Goal: Entertainment & Leisure: Consume media (video, audio)

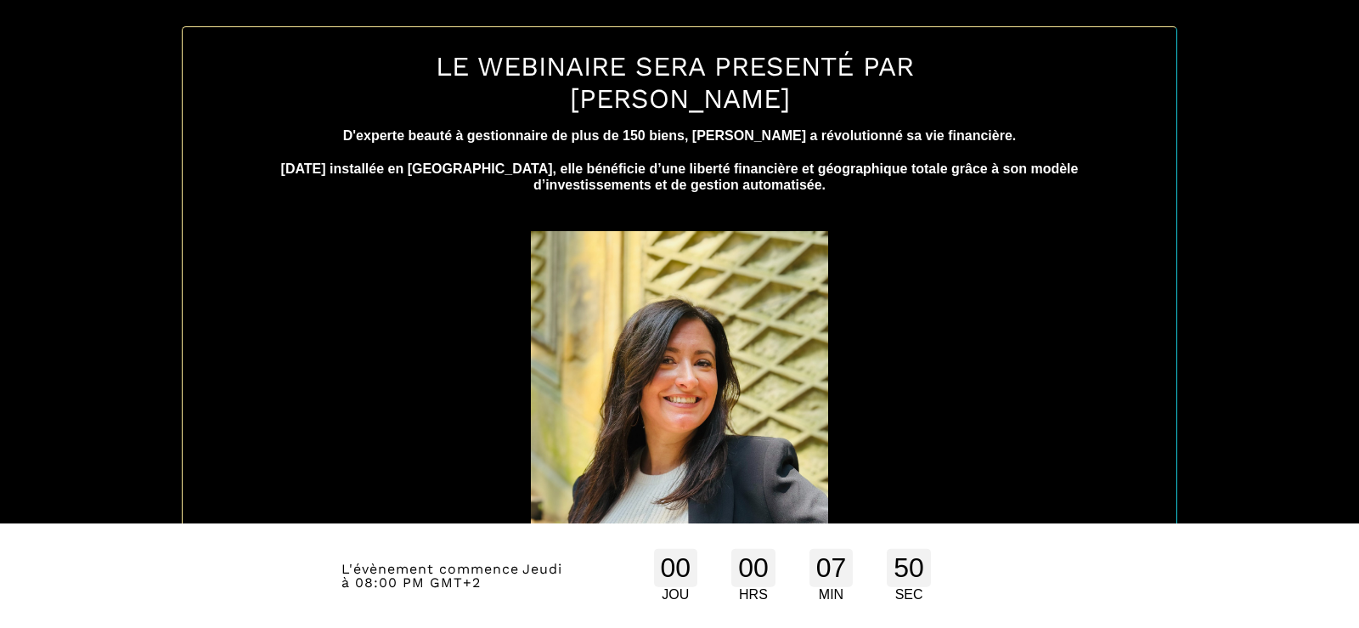
scroll to position [808, 0]
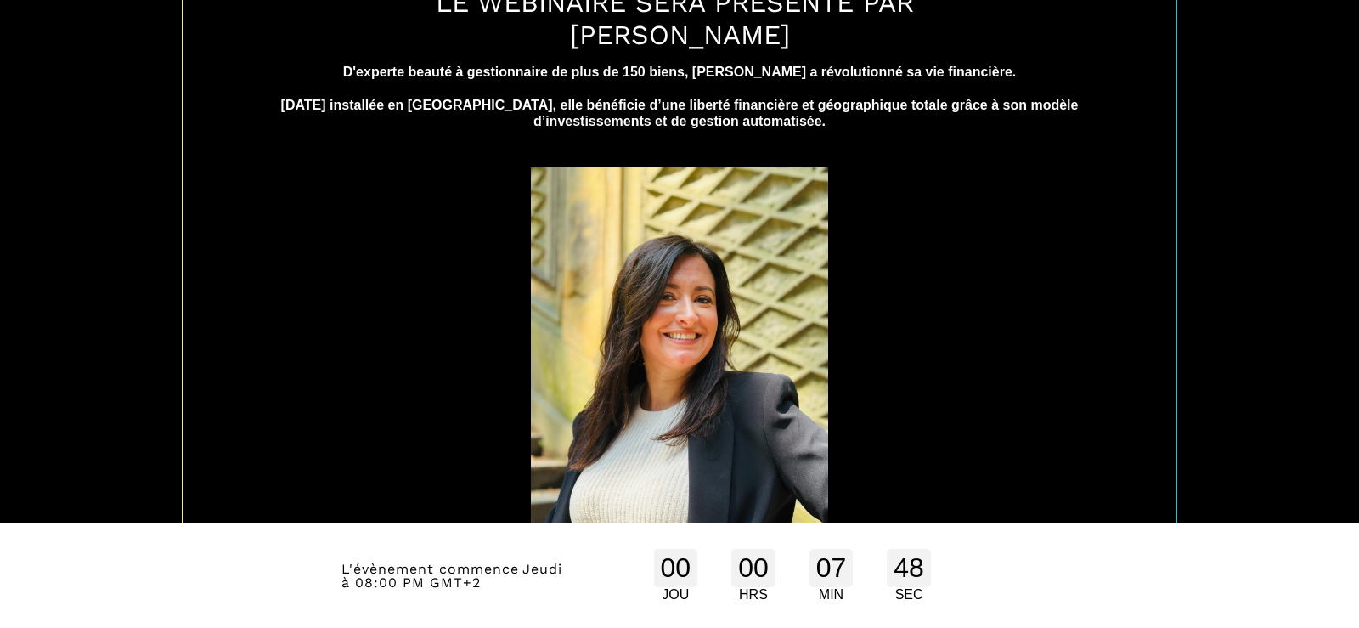
click at [1238, 432] on div "LE WEBINAIRE SERA PRESENTÉ PAR CAROLE ANNE D'experte beauté à gestionnaire de p…" at bounding box center [679, 273] width 1333 height 681
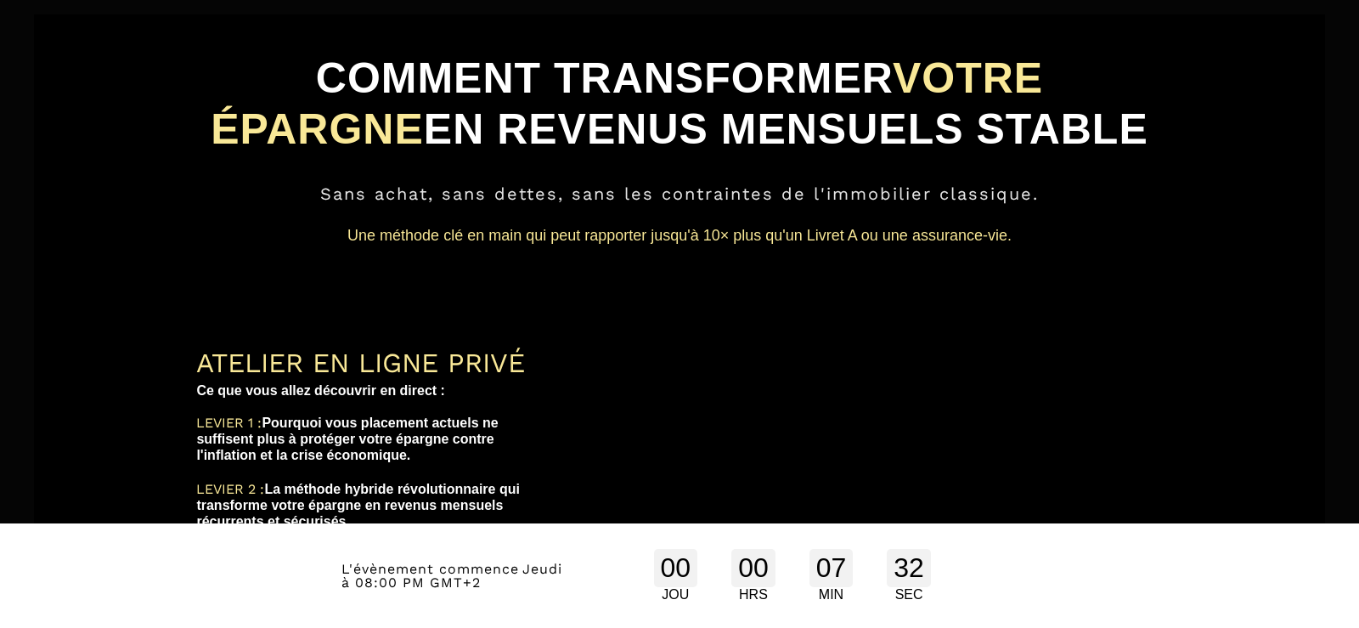
scroll to position [0, 0]
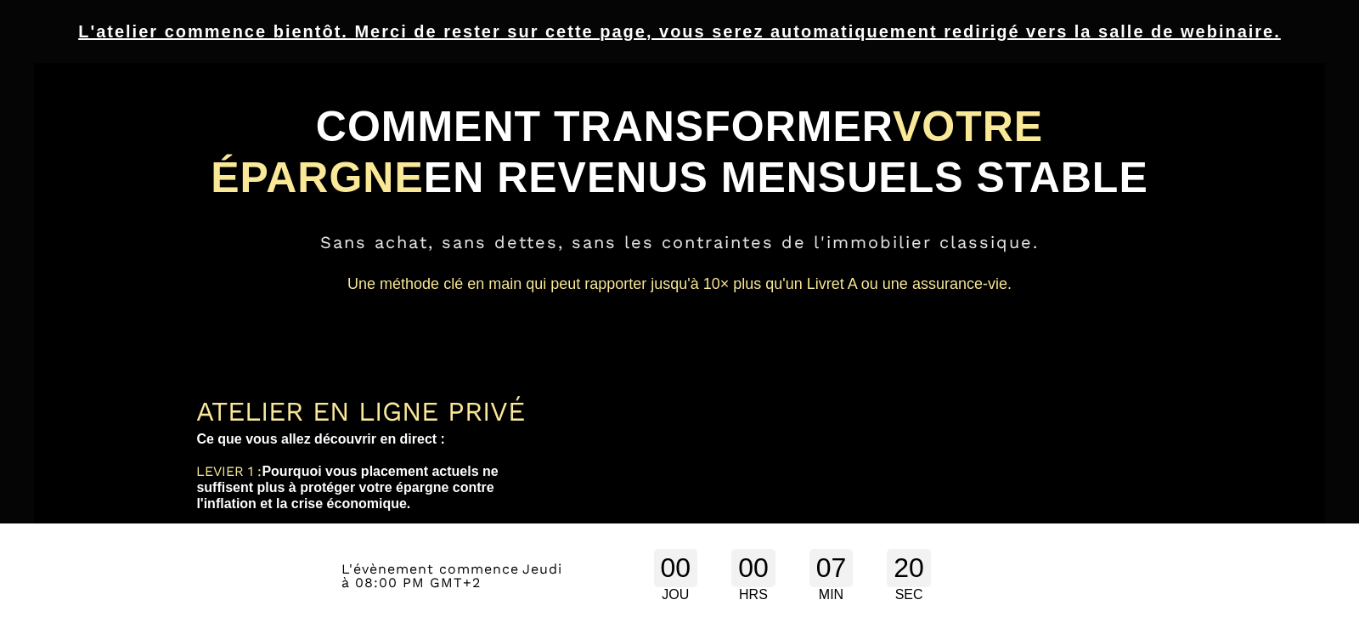
click at [1295, 493] on div "COMMENT TRANSFORMER VOTRE ÉPARGNE EN REVENUS MENSUELS STABLE Sans achat, sans d…" at bounding box center [679, 408] width 1265 height 664
click at [186, 269] on div "COMMENT TRANSFORMER VOTRE ÉPARGNE EN REVENUS MENSUELS STABLE Sans achat, sans d…" at bounding box center [678, 204] width 991 height 256
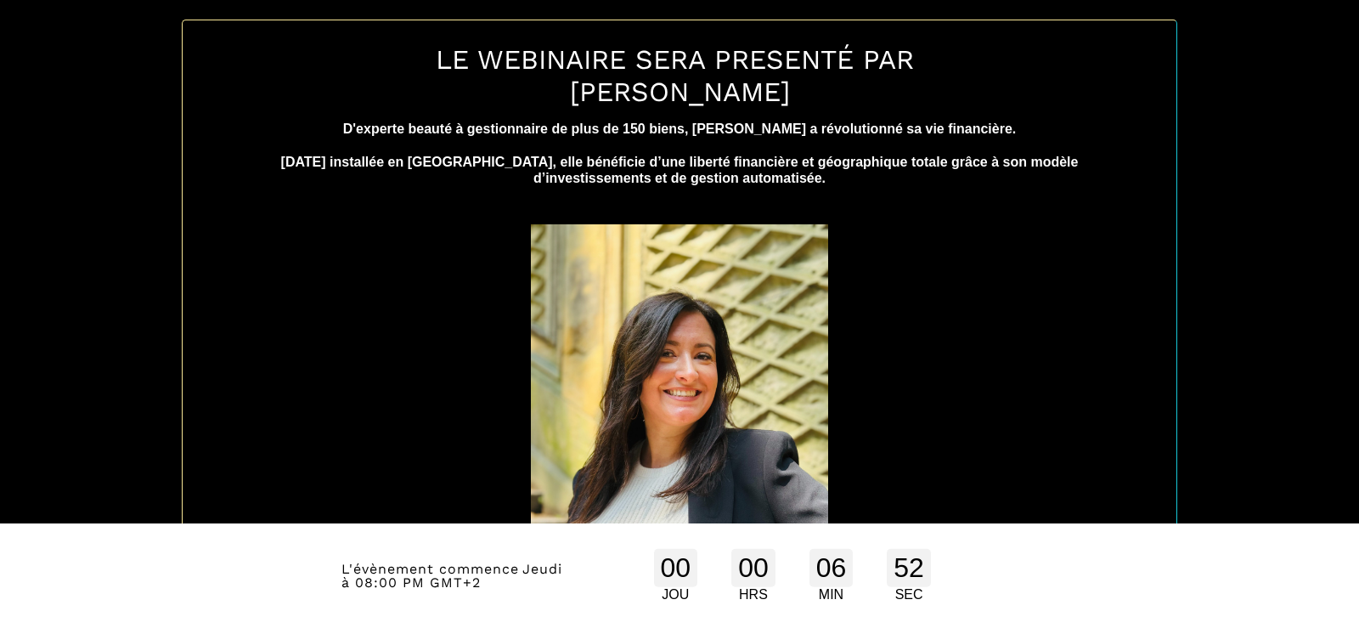
scroll to position [808, 0]
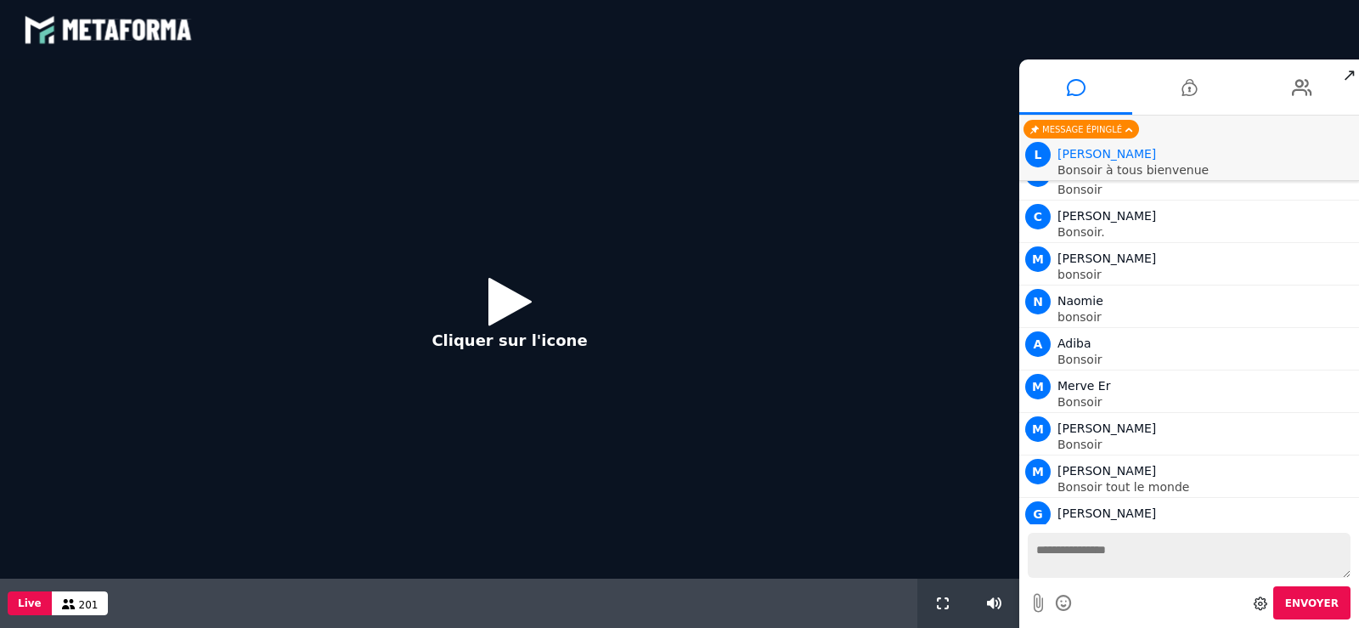
scroll to position [7684, 0]
